Goal: Task Accomplishment & Management: Complete application form

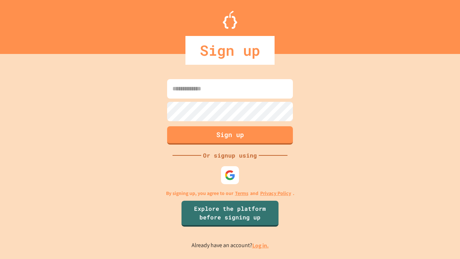
click at [261, 245] on link "Log in." at bounding box center [260, 246] width 17 height 8
